Goal: Information Seeking & Learning: Learn about a topic

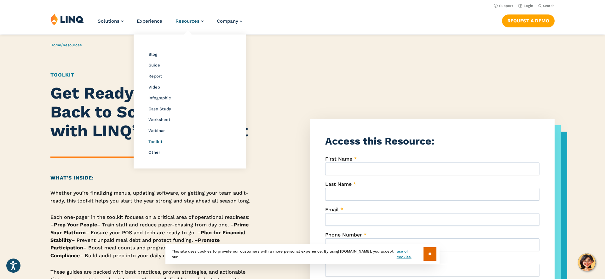
click at [154, 139] on span "Toolkit" at bounding box center [155, 141] width 14 height 5
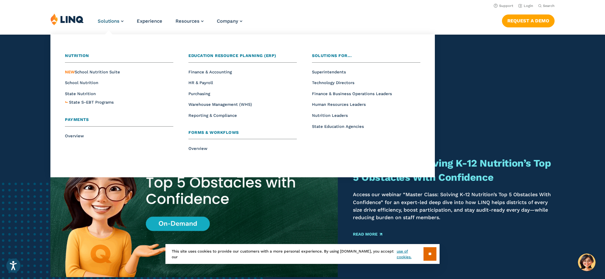
click at [75, 122] on span "Payments" at bounding box center [77, 119] width 24 height 5
